Goal: Task Accomplishment & Management: Manage account settings

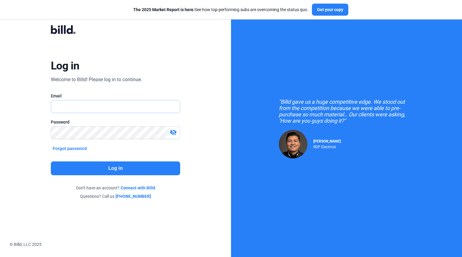
click at [69, 106] on input "text" at bounding box center [112, 106] width 122 height 12
type input "[EMAIL_ADDRESS][DOMAIN_NAME]"
click at [138, 172] on button "Log in" at bounding box center [115, 168] width 129 height 14
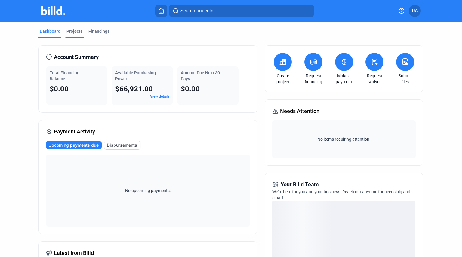
click at [67, 31] on div "Projects" at bounding box center [74, 31] width 16 height 6
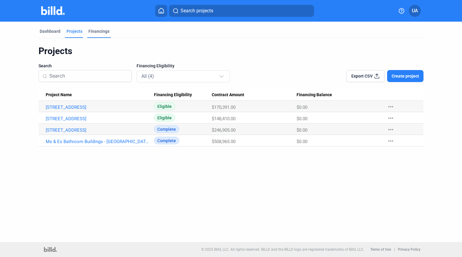
click at [100, 31] on div "Financings" at bounding box center [98, 31] width 21 height 6
